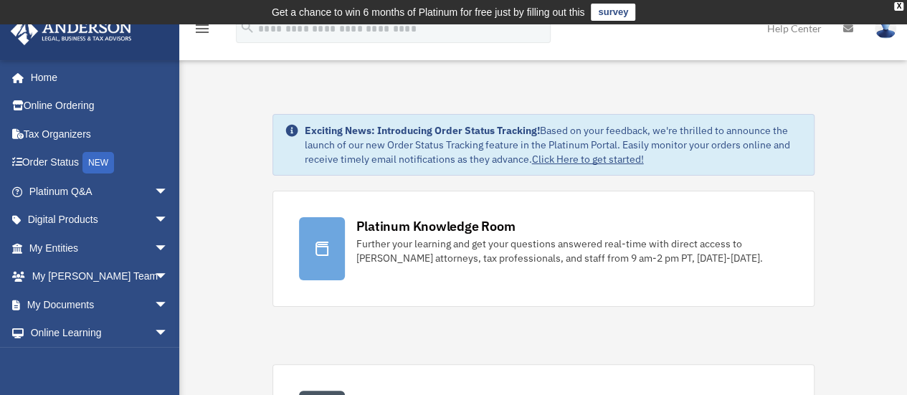
scroll to position [14310, 0]
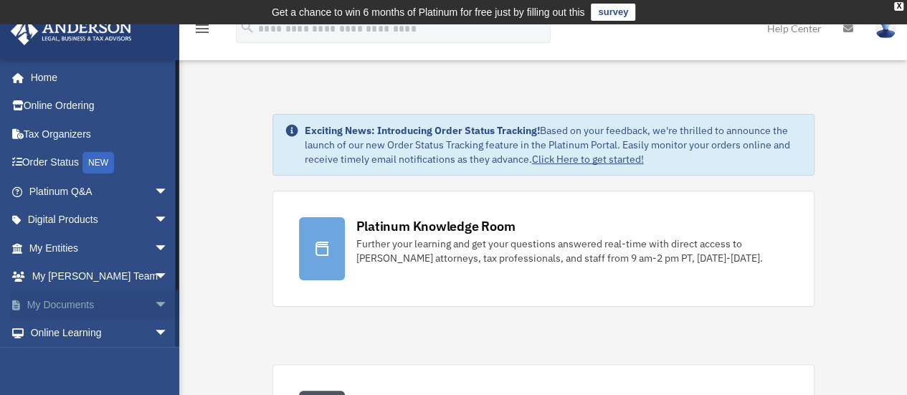
click at [70, 293] on link "My Documents arrow_drop_down" at bounding box center [100, 304] width 180 height 29
click at [154, 302] on span "arrow_drop_down" at bounding box center [168, 304] width 29 height 29
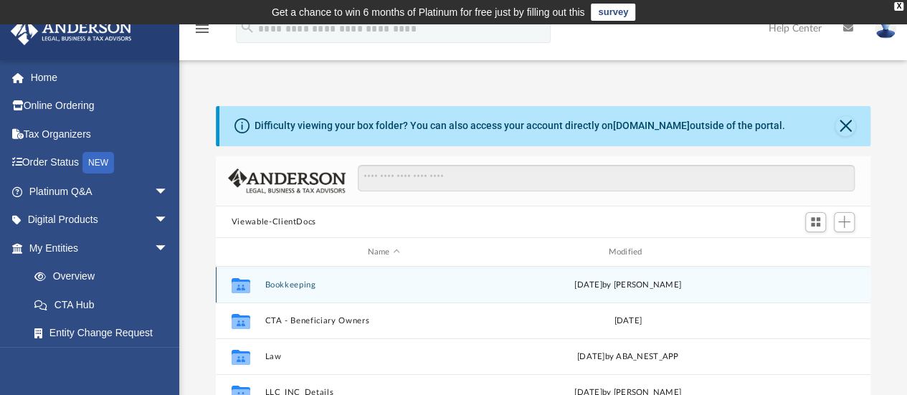
scroll to position [60, 0]
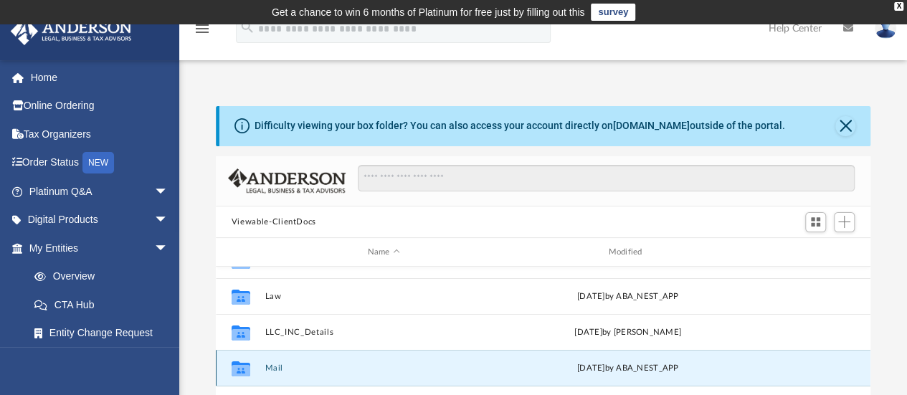
click at [271, 368] on button "Mail" at bounding box center [384, 368] width 238 height 9
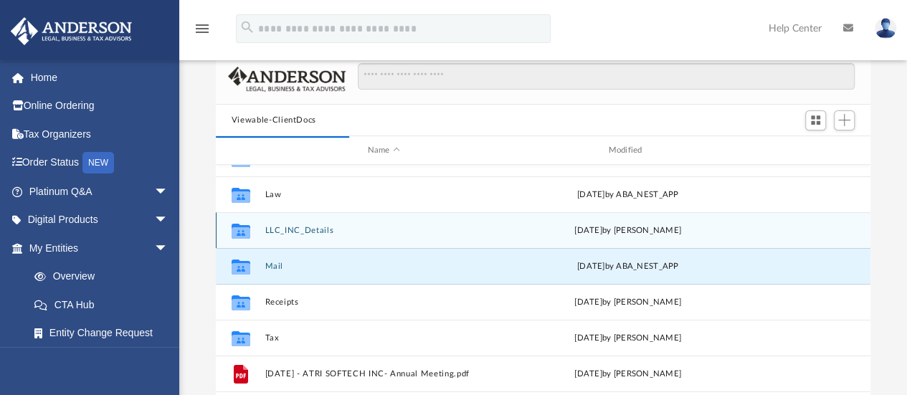
scroll to position [103, 0]
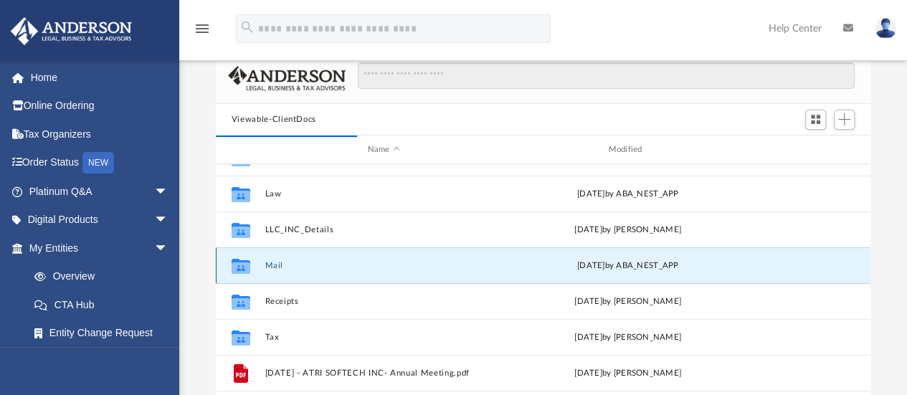
click at [275, 270] on div "Collaborated Folder Mail yesterday by ABA_NEST_APP" at bounding box center [543, 265] width 655 height 36
type textarea "****"
click at [275, 270] on div "Collaborated Folder Mail yesterday by ABA_NEST_APP" at bounding box center [543, 265] width 655 height 36
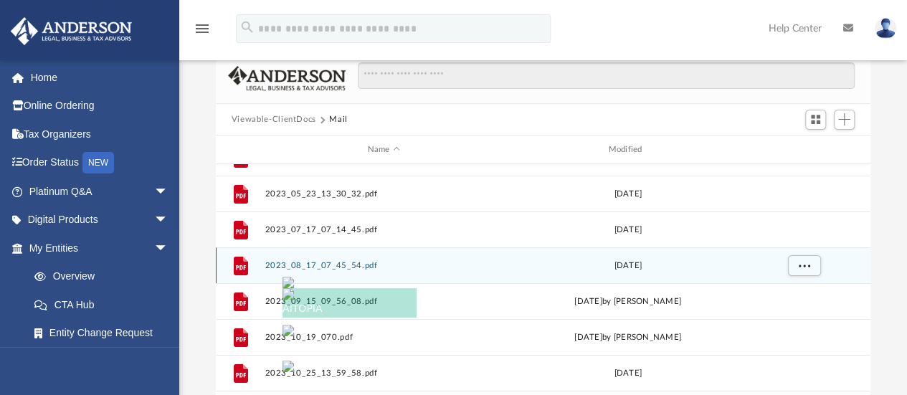
scroll to position [11, 11]
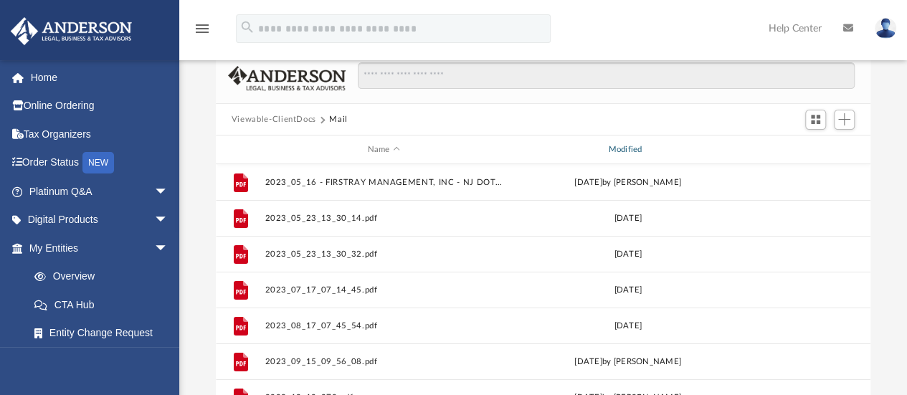
click at [622, 148] on div "Modified" at bounding box center [627, 149] width 238 height 13
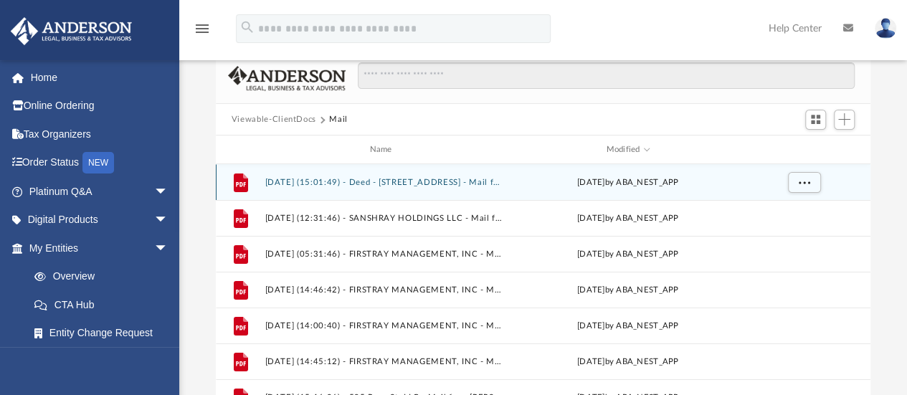
click at [392, 179] on button "2025.08.08 (15:01:49) - Deed - 7968 Orchid Drive - Mail from Srinivas Vyakarana…" at bounding box center [384, 182] width 238 height 9
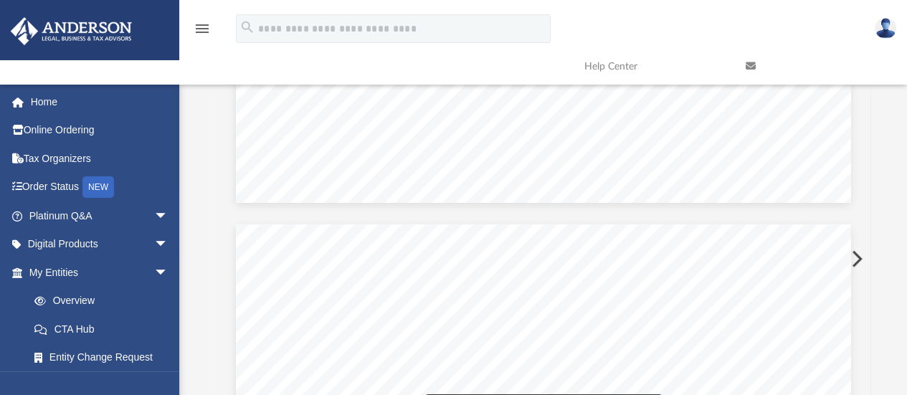
scroll to position [655, 0]
click at [855, 256] on button "Preview" at bounding box center [856, 259] width 32 height 40
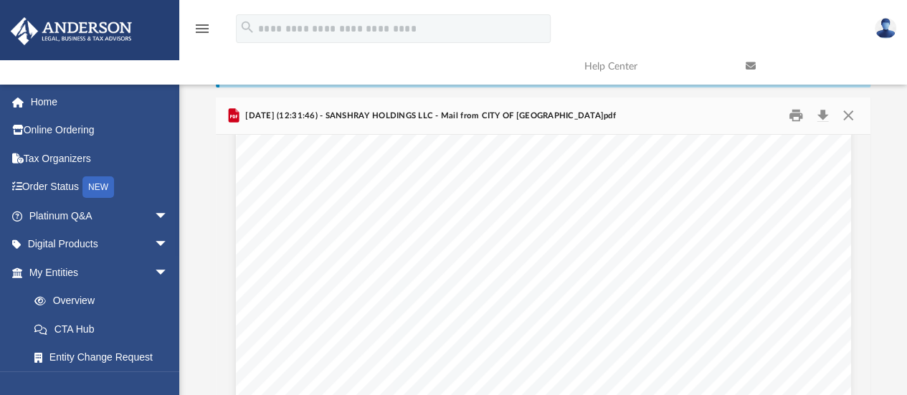
scroll to position [153, 0]
click at [855, 321] on iframe at bounding box center [825, 349] width 129 height 57
click at [219, 321] on button "Preview" at bounding box center [232, 320] width 32 height 40
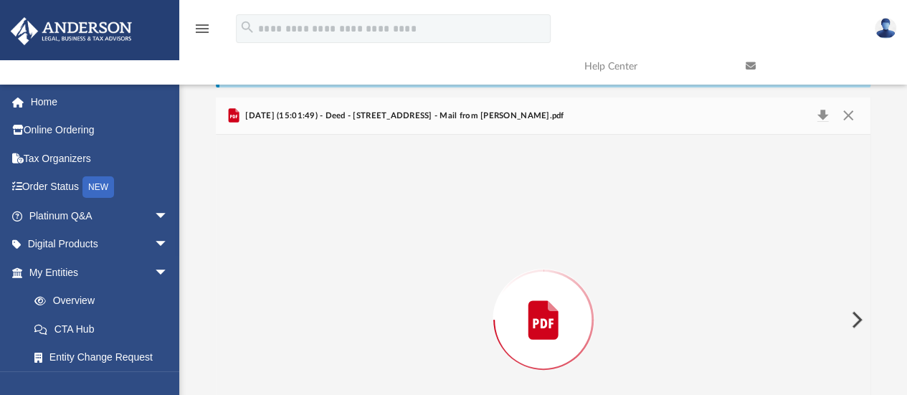
scroll to position [169, 0]
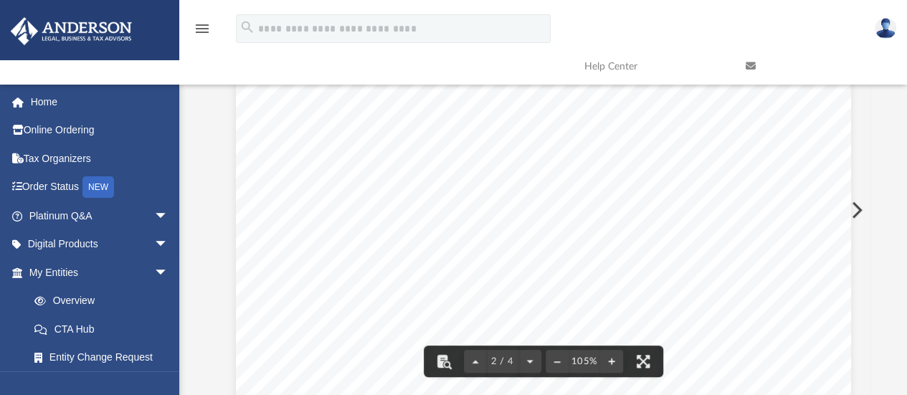
click at [866, 212] on button "Preview" at bounding box center [856, 210] width 32 height 40
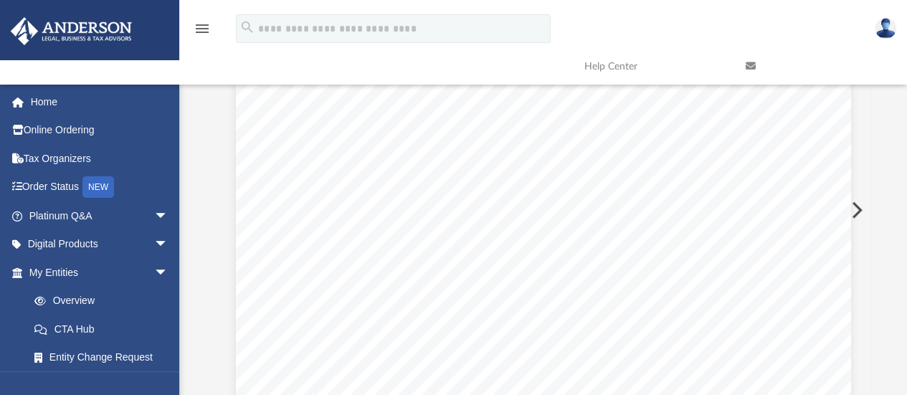
click at [866, 212] on button "Preview" at bounding box center [856, 210] width 32 height 40
click at [620, 248] on div "Page 1" at bounding box center [543, 177] width 615 height 792
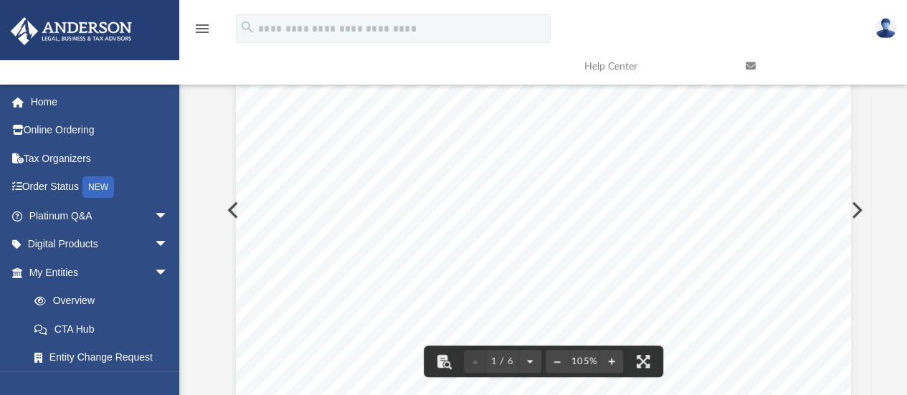
click at [862, 208] on button "Preview" at bounding box center [856, 210] width 32 height 40
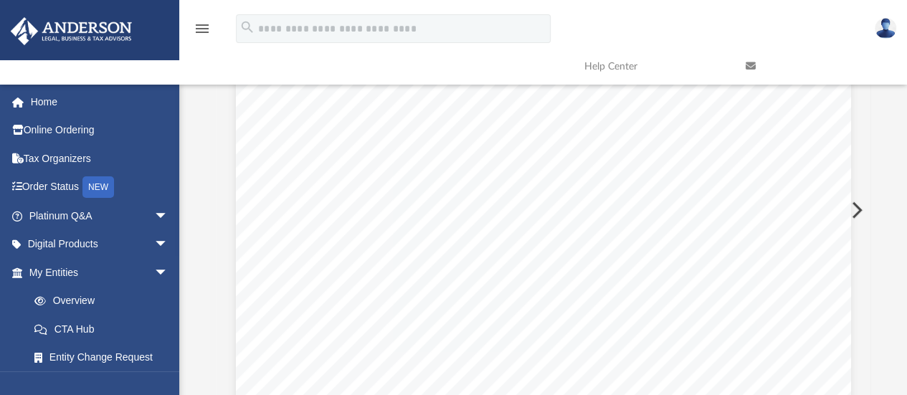
click at [862, 208] on button "Preview" at bounding box center [856, 210] width 32 height 40
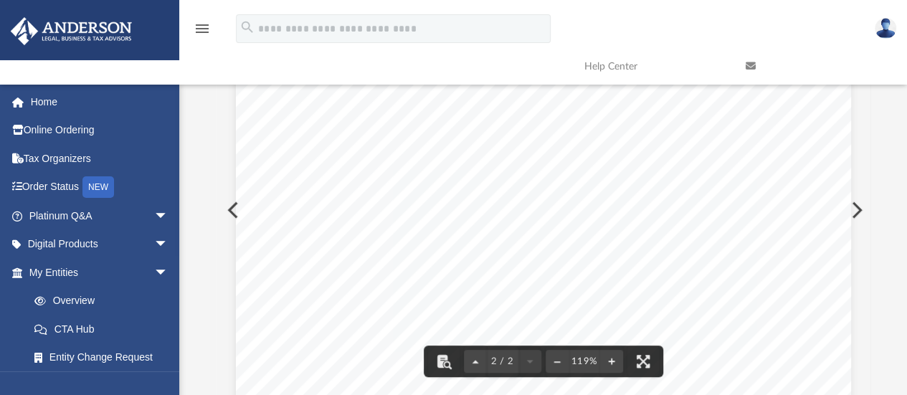
click at [219, 214] on button "Preview" at bounding box center [232, 210] width 32 height 40
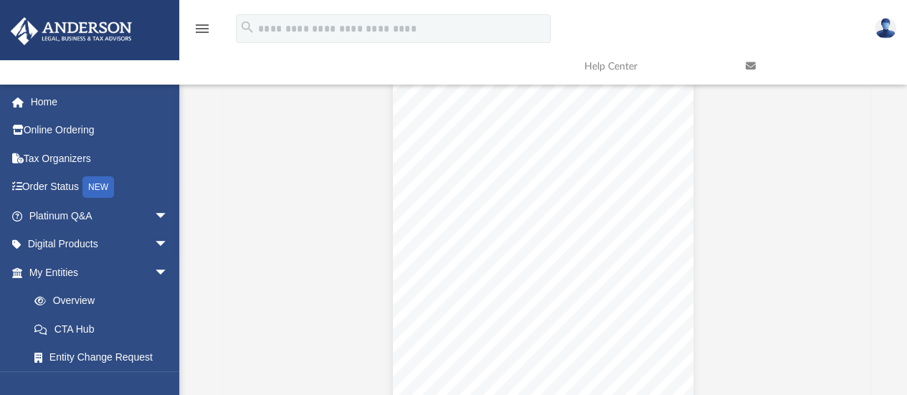
scroll to position [1175, 0]
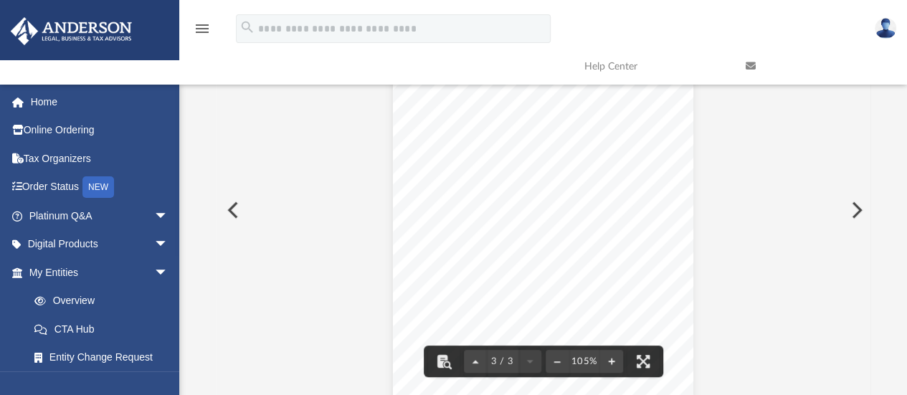
click at [859, 212] on button "Preview" at bounding box center [856, 210] width 32 height 40
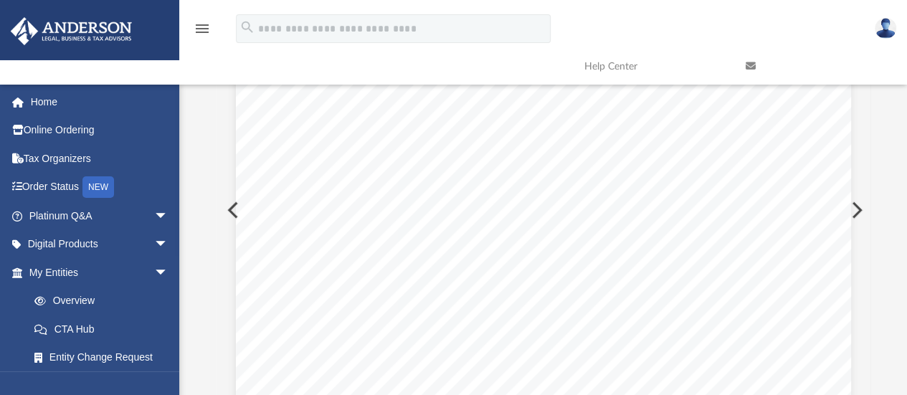
scroll to position [797, 0]
click at [859, 212] on button "Preview" at bounding box center [856, 210] width 32 height 40
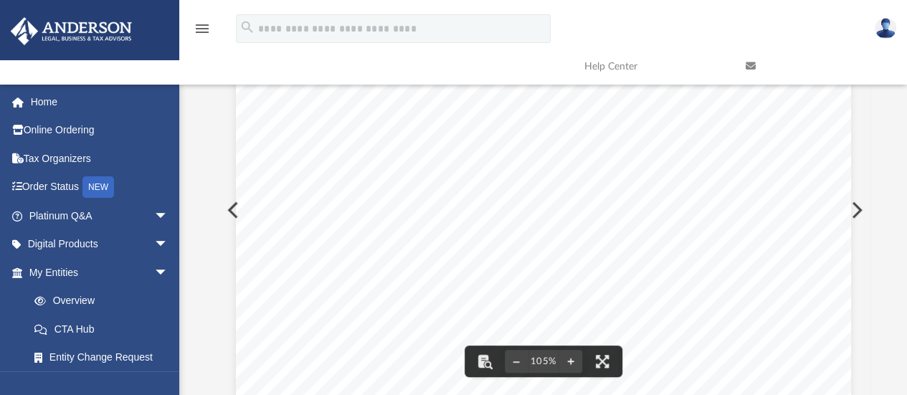
click at [860, 213] on button "Preview" at bounding box center [856, 210] width 32 height 40
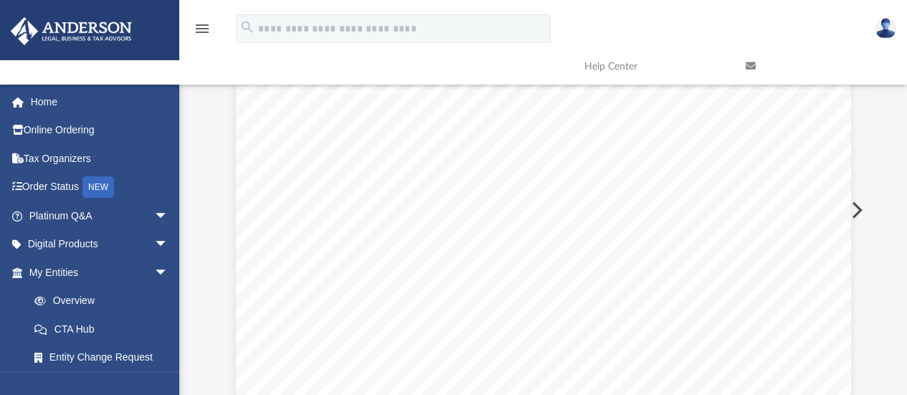
click at [860, 213] on button "Preview" at bounding box center [856, 210] width 32 height 40
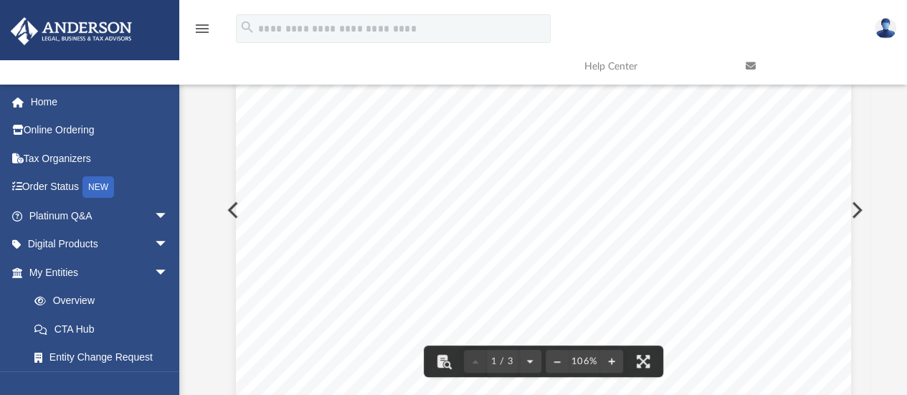
scroll to position [92, 0]
click at [858, 213] on button "Preview" at bounding box center [856, 210] width 32 height 40
click at [863, 207] on button "Preview" at bounding box center [856, 210] width 32 height 40
click at [861, 210] on button "Preview" at bounding box center [856, 210] width 32 height 40
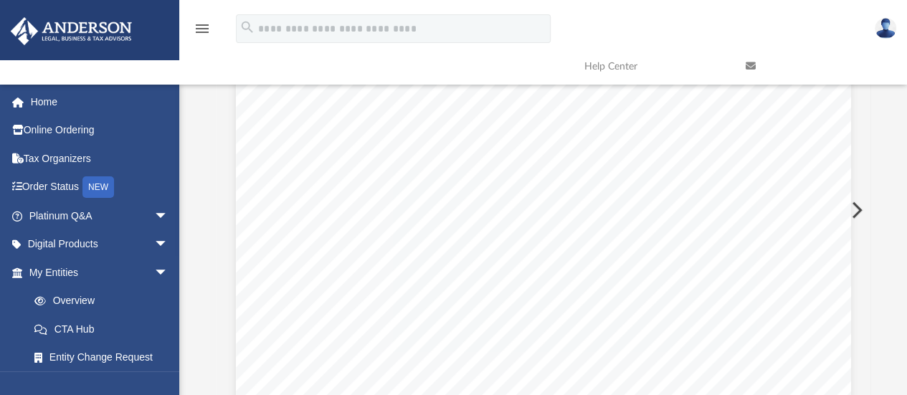
click at [861, 210] on button "Preview" at bounding box center [856, 210] width 32 height 40
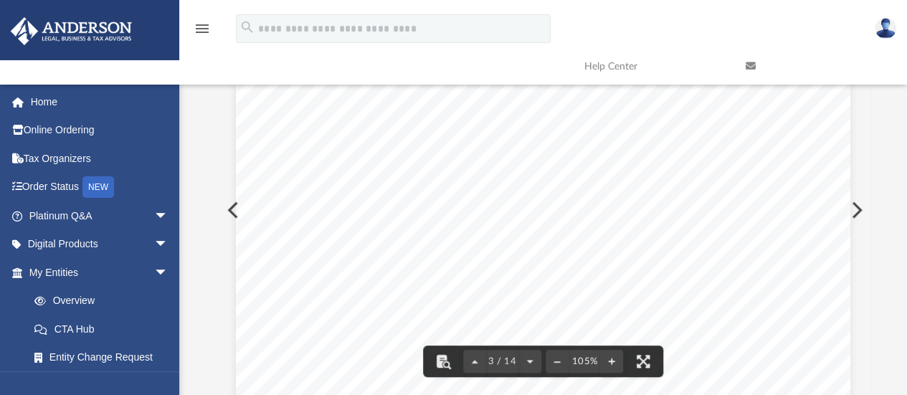
scroll to position [1746, 0]
click at [863, 211] on button "Preview" at bounding box center [856, 210] width 32 height 40
click at [862, 210] on button "Preview" at bounding box center [856, 210] width 32 height 40
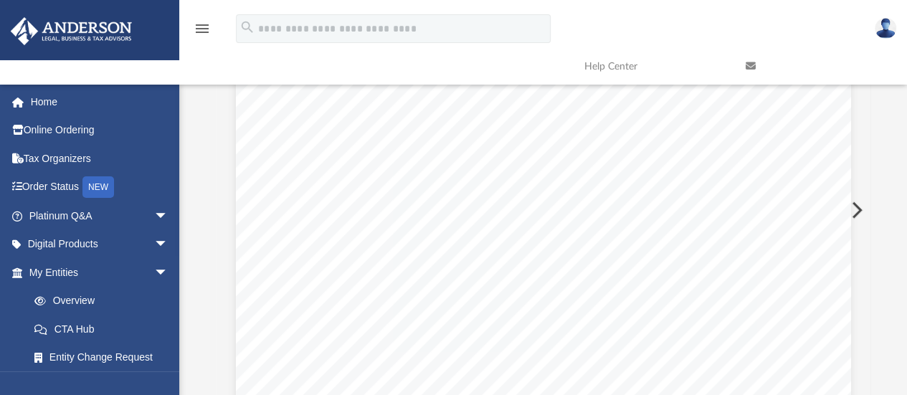
click at [862, 210] on button "Preview" at bounding box center [856, 210] width 32 height 40
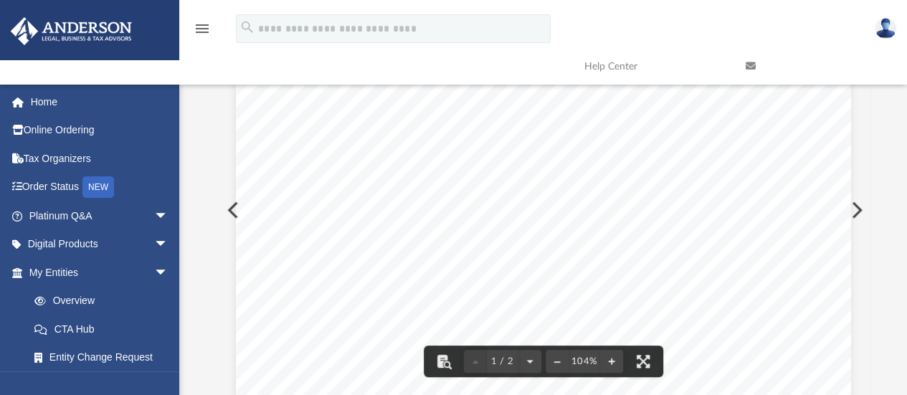
click at [222, 214] on button "Preview" at bounding box center [232, 210] width 32 height 40
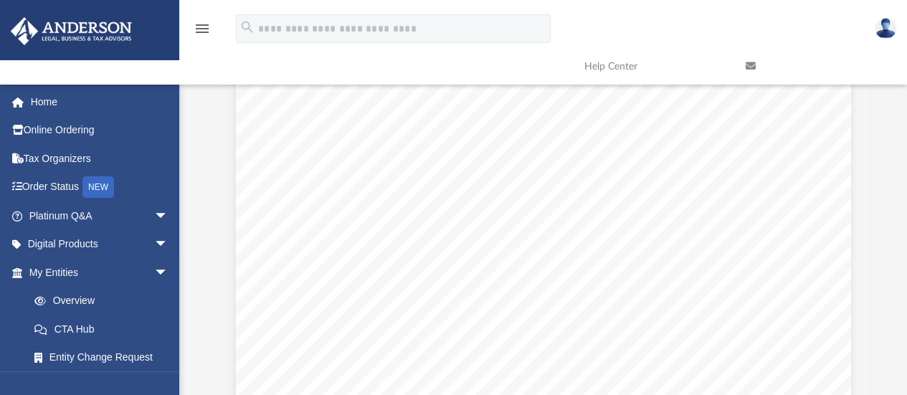
scroll to position [331, 0]
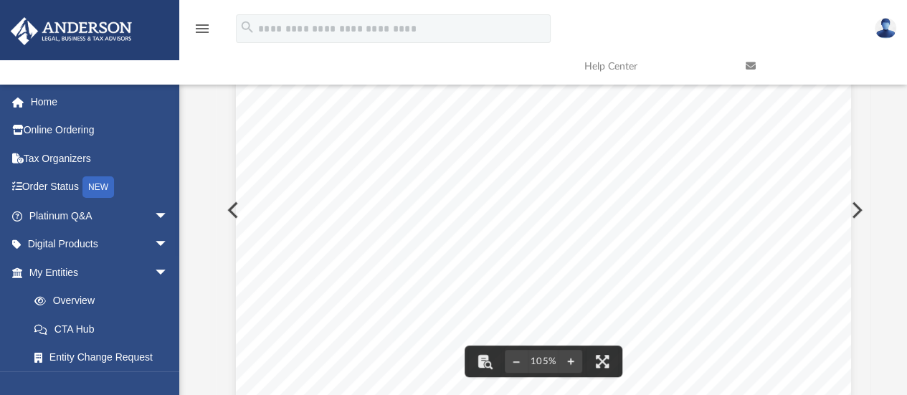
click at [853, 210] on button "Preview" at bounding box center [856, 210] width 32 height 40
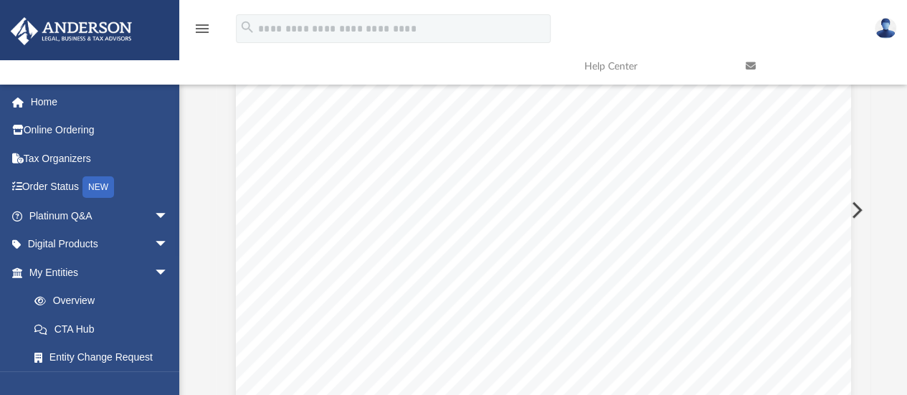
click at [853, 210] on button "Preview" at bounding box center [856, 210] width 32 height 40
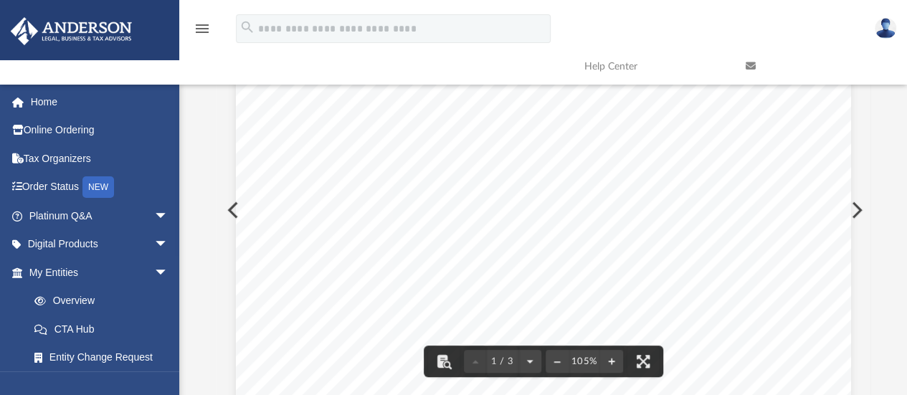
scroll to position [168, 0]
click at [860, 213] on button "Preview" at bounding box center [856, 210] width 32 height 40
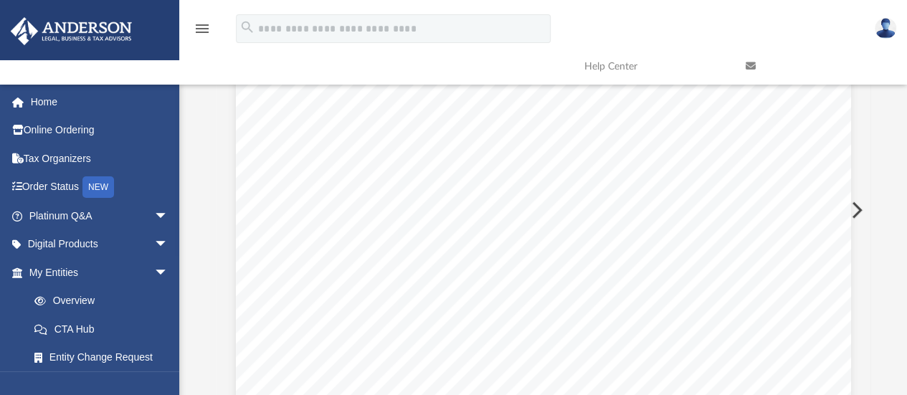
click at [860, 213] on button "Preview" at bounding box center [856, 210] width 32 height 40
